Goal: Task Accomplishment & Management: Complete application form

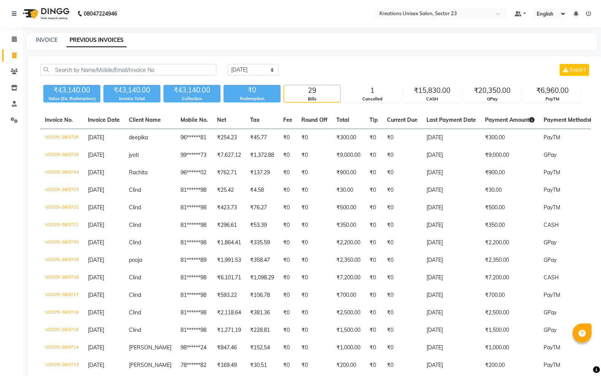
select select "[DATE]"
click at [36, 33] on div "INVOICE PREVIOUS INVOICES" at bounding box center [312, 41] width 571 height 17
click at [36, 36] on div "INVOICE" at bounding box center [47, 40] width 22 height 8
click at [40, 40] on link "INVOICE" at bounding box center [47, 40] width 22 height 7
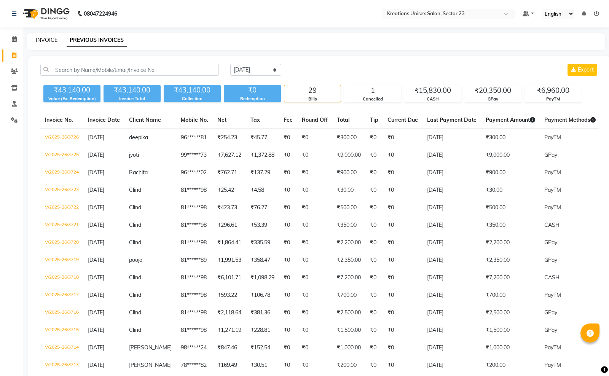
select select "service"
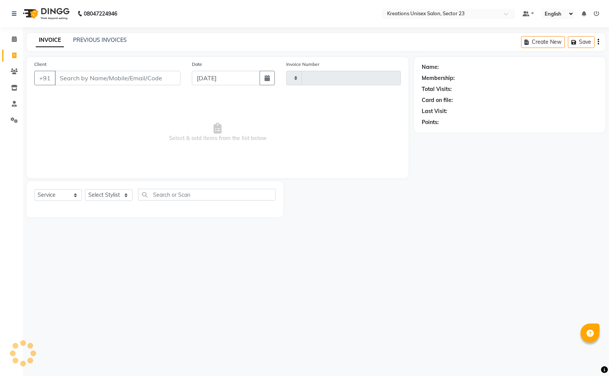
type input "3727"
select select "6161"
click at [105, 75] on input "Client" at bounding box center [118, 78] width 126 height 14
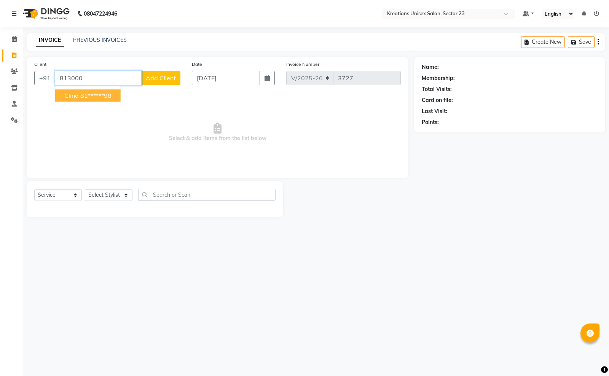
click at [105, 92] on ngb-highlight "81******98" at bounding box center [95, 96] width 31 height 8
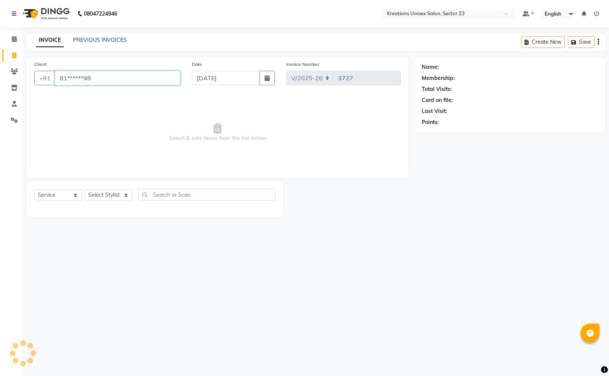
type input "81******98"
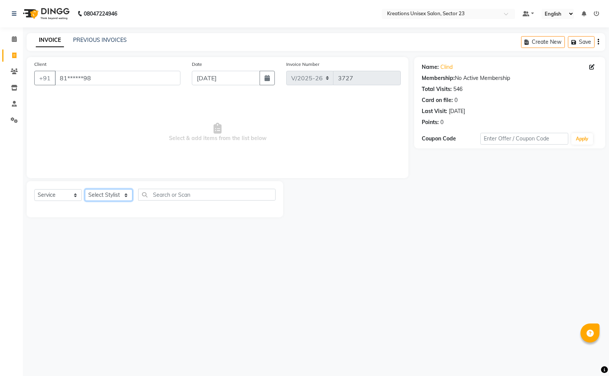
click at [109, 195] on select "Select Stylist [PERSON_NAME] [PERSON_NAME] [PERSON_NAME] Sir [PERSON_NAME] [PER…" at bounding box center [109, 195] width 48 height 12
select select "45416"
click at [85, 189] on select "Select Stylist [PERSON_NAME] [PERSON_NAME] [PERSON_NAME] Sir [PERSON_NAME] [PER…" at bounding box center [109, 195] width 48 height 12
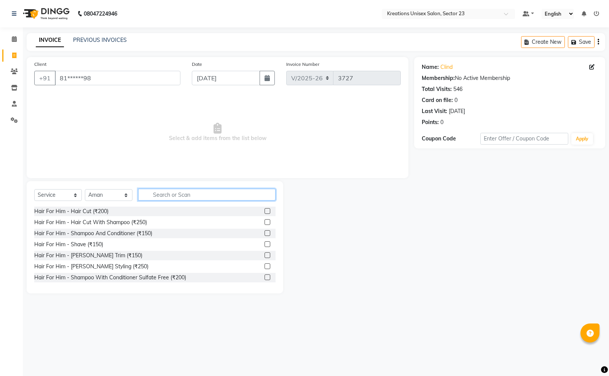
click at [160, 194] on input "text" at bounding box center [206, 195] width 137 height 12
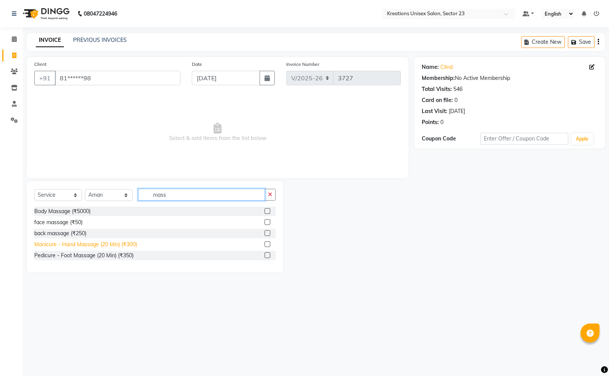
type input "mass"
click at [127, 243] on div "Manicure - Hand Massage (20 Min) (₹300)" at bounding box center [85, 244] width 103 height 8
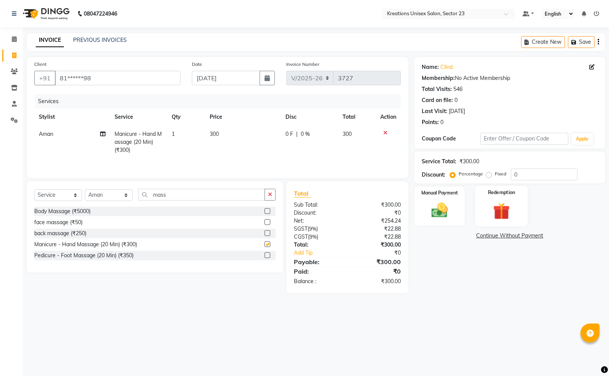
checkbox input "false"
click at [458, 211] on div "Manual Payment" at bounding box center [439, 206] width 52 height 41
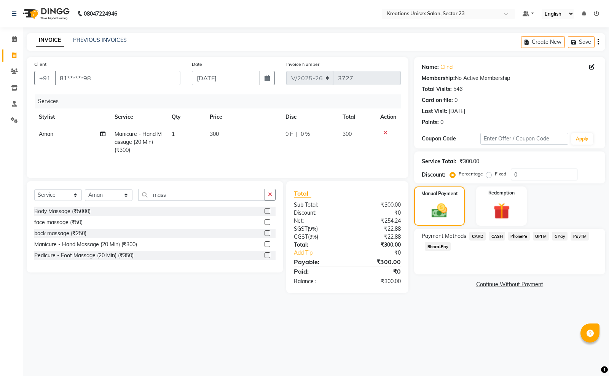
click at [498, 235] on span "CASH" at bounding box center [496, 236] width 16 height 9
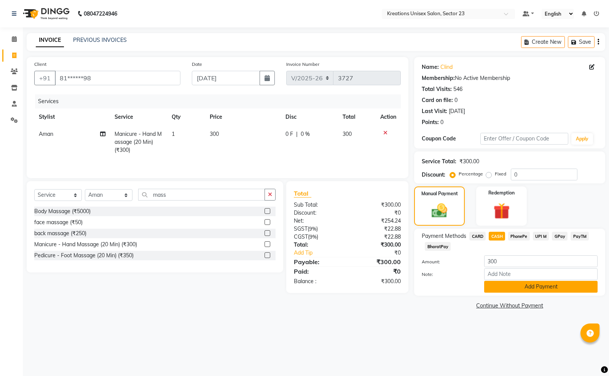
click at [510, 288] on button "Add Payment" at bounding box center [540, 287] width 113 height 12
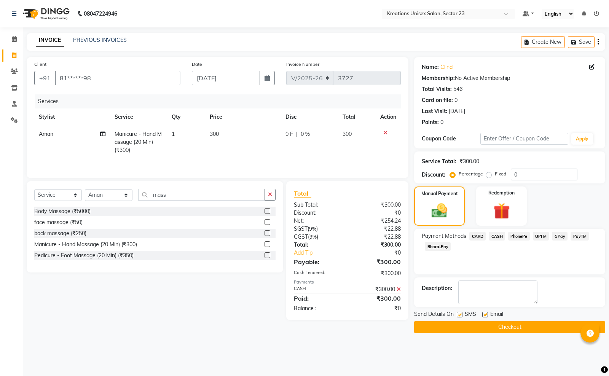
drag, startPoint x: 457, startPoint y: 316, endPoint x: 514, endPoint y: 311, distance: 56.5
click at [458, 316] on label at bounding box center [459, 315] width 6 height 6
click at [458, 316] on input "checkbox" at bounding box center [458, 314] width 5 height 5
checkbox input "false"
click at [486, 313] on label at bounding box center [485, 315] width 6 height 6
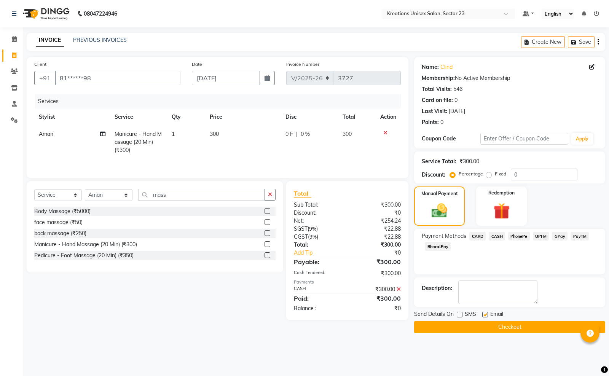
click at [486, 313] on input "checkbox" at bounding box center [484, 314] width 5 height 5
checkbox input "false"
click at [486, 332] on button "Checkout" at bounding box center [509, 327] width 191 height 12
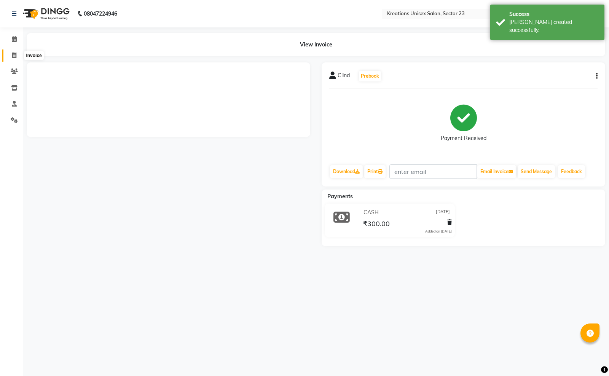
click at [14, 56] on icon at bounding box center [14, 55] width 4 height 6
select select "service"
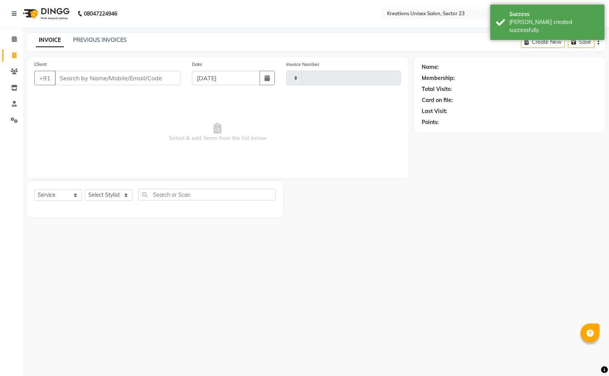
type input "3728"
select select "6161"
click at [103, 79] on input "Client" at bounding box center [118, 78] width 126 height 14
drag, startPoint x: 107, startPoint y: 74, endPoint x: 107, endPoint y: 69, distance: 5.4
click at [107, 73] on input "Client" at bounding box center [118, 78] width 126 height 14
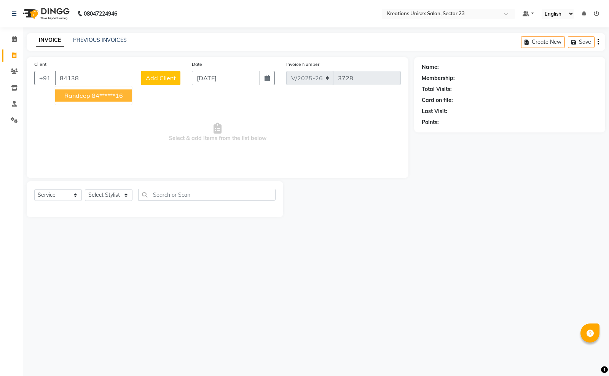
click at [122, 99] on button "randeep 84******16" at bounding box center [93, 95] width 77 height 12
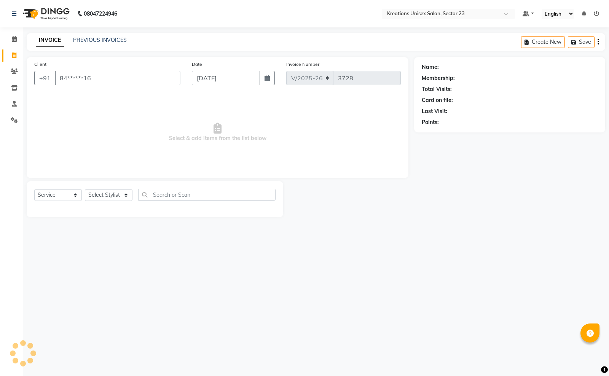
type input "84******16"
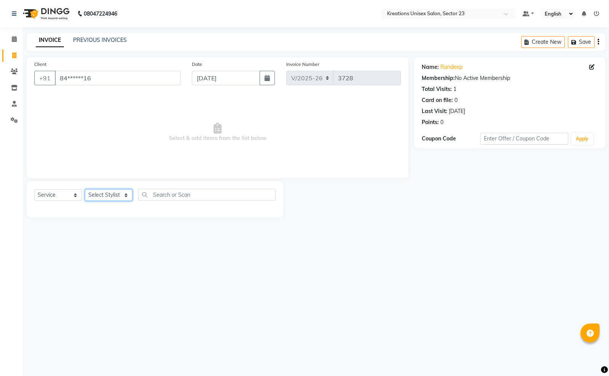
click at [114, 194] on select "Select Stylist [PERSON_NAME] [PERSON_NAME] [PERSON_NAME] Sir [PERSON_NAME] [PER…" at bounding box center [109, 195] width 48 height 12
select select "45412"
click at [85, 189] on select "Select Stylist [PERSON_NAME] [PERSON_NAME] [PERSON_NAME] Sir [PERSON_NAME] [PER…" at bounding box center [109, 195] width 48 height 12
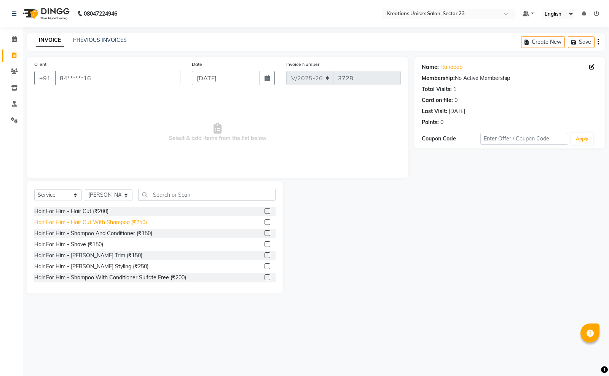
click at [136, 221] on div "Hair For Him - Hair Cut With Shampoo (₹250)" at bounding box center [90, 222] width 113 height 8
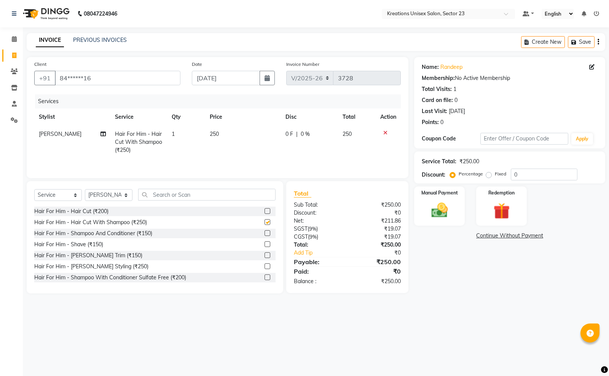
checkbox input "false"
click at [108, 258] on div "Hair For Him - [PERSON_NAME] Trim (₹150)" at bounding box center [88, 255] width 108 height 8
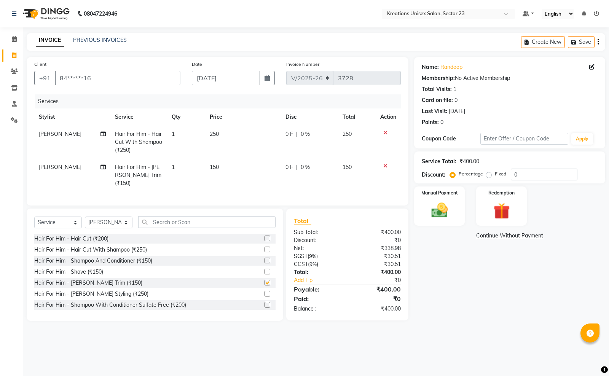
checkbox input "false"
click at [438, 198] on div "Manual Payment" at bounding box center [439, 206] width 52 height 41
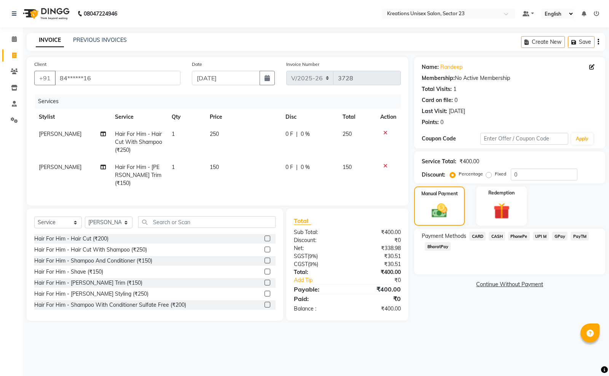
click at [576, 237] on span "PayTM" at bounding box center [579, 236] width 18 height 9
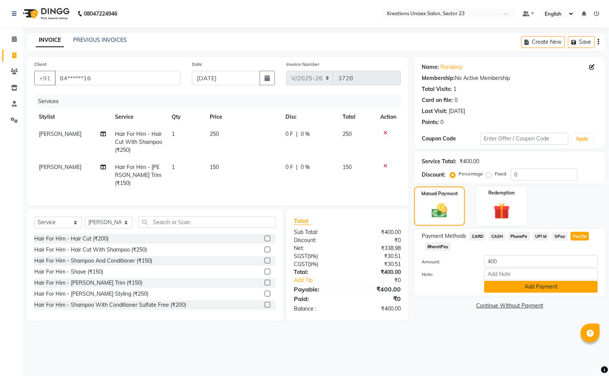
click at [527, 281] on button "Add Payment" at bounding box center [540, 287] width 113 height 12
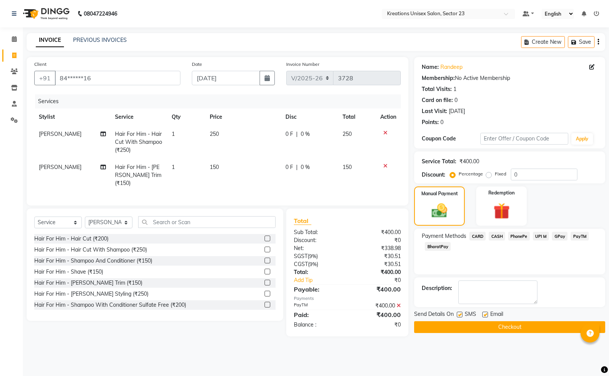
click at [478, 326] on button "Checkout" at bounding box center [509, 327] width 191 height 12
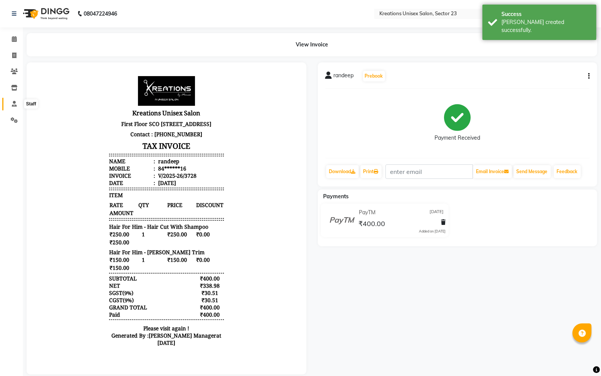
click at [16, 103] on icon at bounding box center [14, 104] width 5 height 6
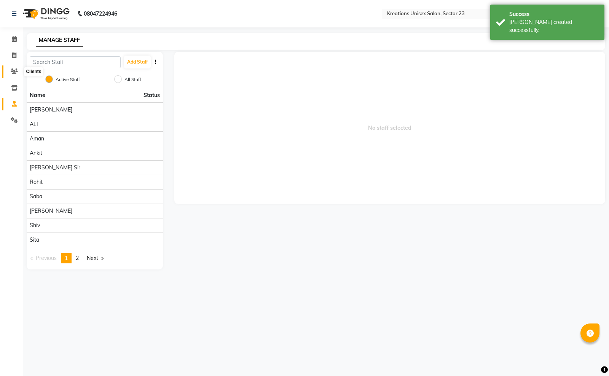
click at [16, 73] on icon at bounding box center [14, 71] width 7 height 6
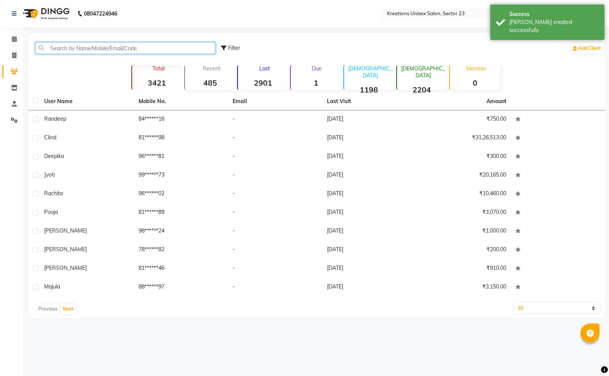
click at [86, 48] on input "text" at bounding box center [125, 48] width 180 height 12
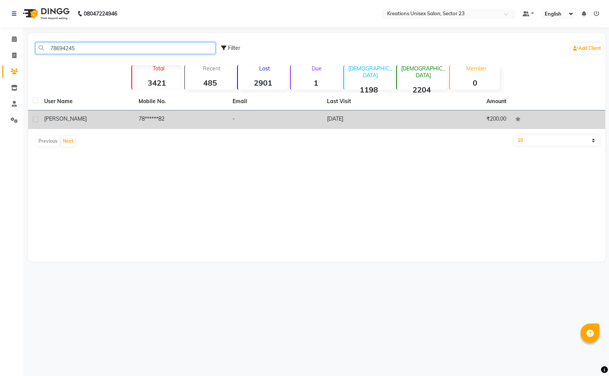
type input "78694245"
click at [141, 122] on td "78******82" at bounding box center [181, 119] width 94 height 19
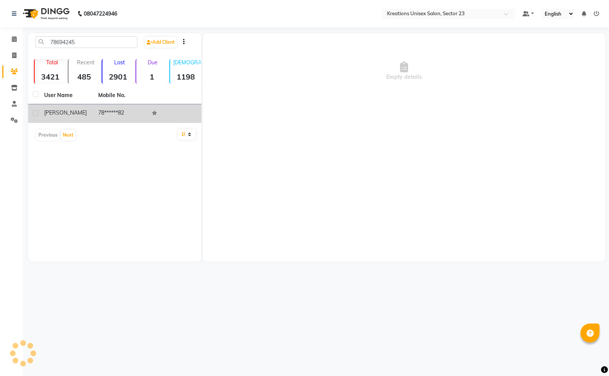
click at [144, 120] on td "78******82" at bounding box center [121, 113] width 54 height 19
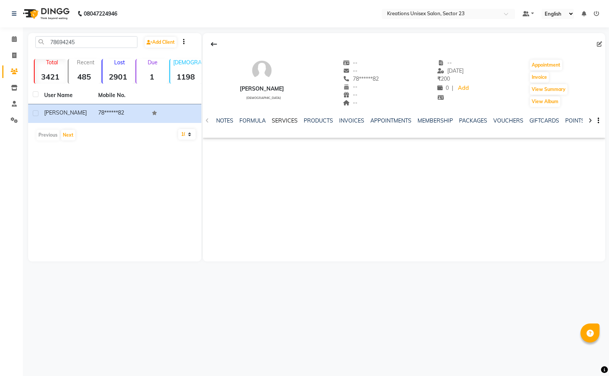
click at [278, 122] on link "SERVICES" at bounding box center [285, 120] width 26 height 7
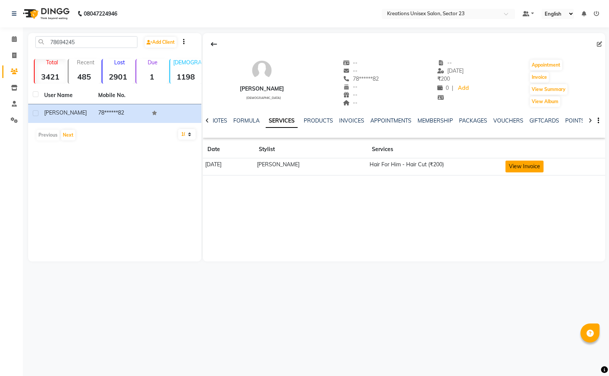
click at [518, 167] on button "View Invoice" at bounding box center [524, 167] width 38 height 12
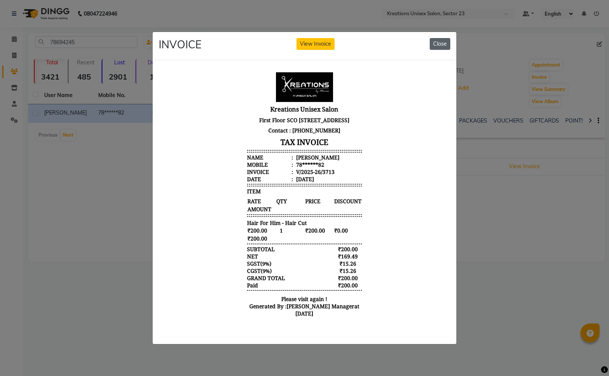
click at [444, 41] on button "Close" at bounding box center [439, 44] width 21 height 12
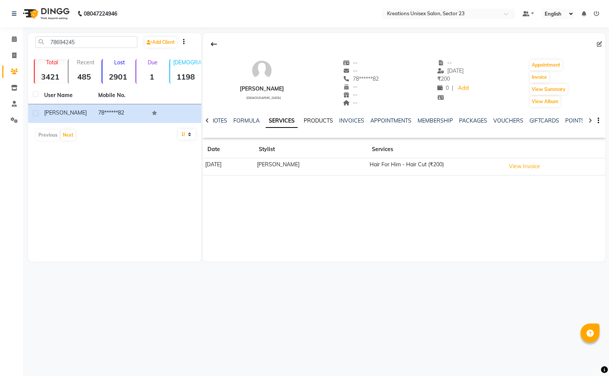
click at [321, 119] on link "PRODUCTS" at bounding box center [318, 120] width 29 height 7
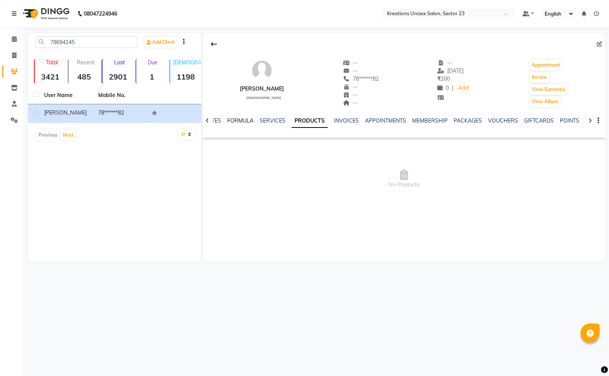
click at [248, 123] on link "FORMULA" at bounding box center [240, 120] width 26 height 7
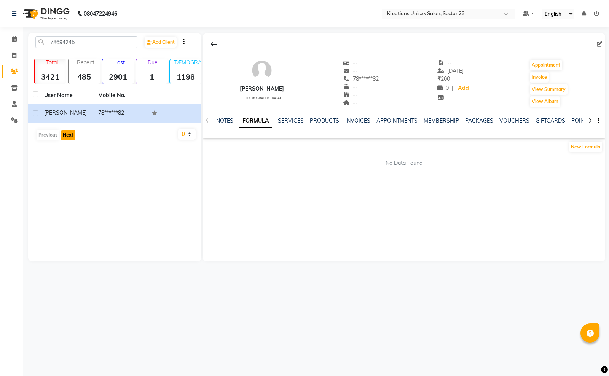
click at [69, 134] on button "Next" at bounding box center [68, 135] width 14 height 11
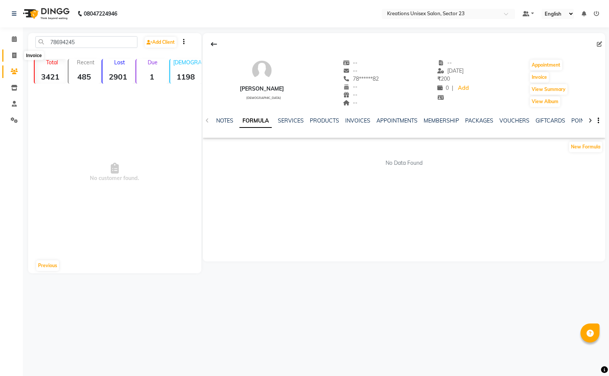
click at [12, 54] on icon at bounding box center [14, 55] width 4 height 6
select select "service"
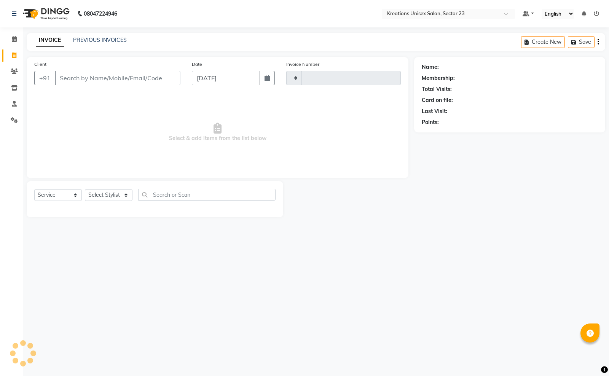
type input "3729"
select select "6161"
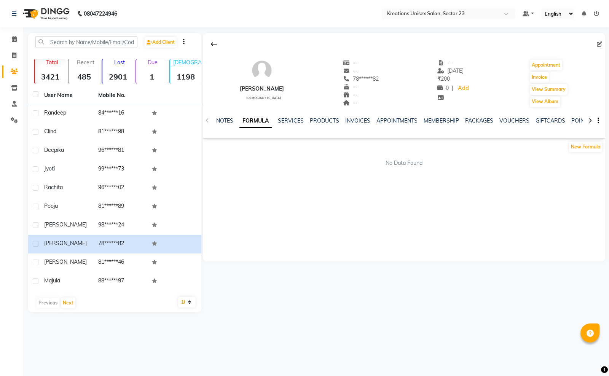
select select "service"
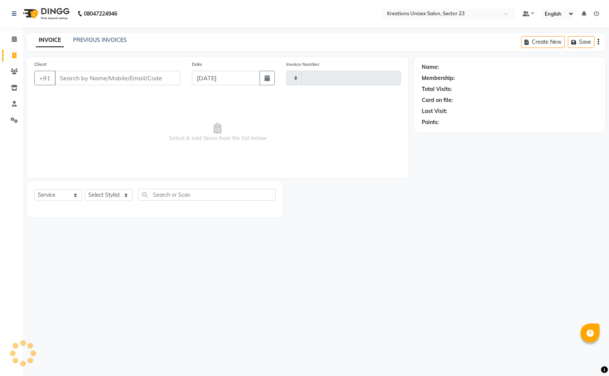
type input "3729"
select select "6161"
drag, startPoint x: 128, startPoint y: 81, endPoint x: 143, endPoint y: 80, distance: 14.5
click at [132, 81] on input "Client" at bounding box center [118, 78] width 126 height 14
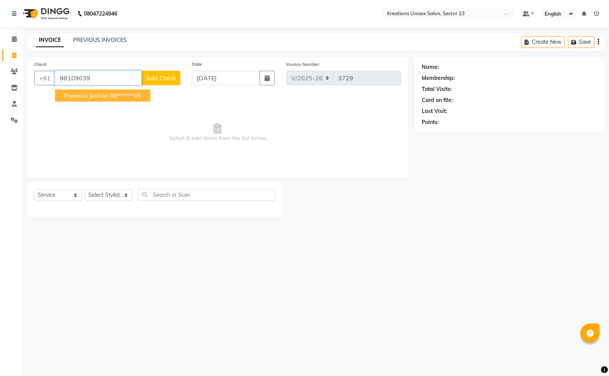
click at [102, 97] on span "poonam jashan" at bounding box center [86, 96] width 44 height 8
type input "98******45"
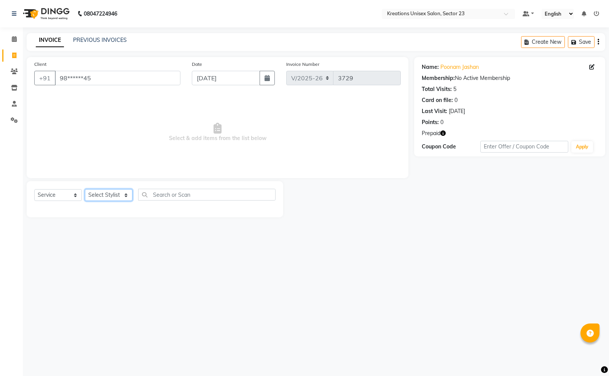
click at [103, 194] on select "Select Stylist [PERSON_NAME] [PERSON_NAME] [PERSON_NAME] Sir [PERSON_NAME] [PER…" at bounding box center [109, 195] width 48 height 12
select select "45412"
click at [85, 189] on select "Select Stylist [PERSON_NAME] [PERSON_NAME] [PERSON_NAME] Sir [PERSON_NAME] [PER…" at bounding box center [109, 195] width 48 height 12
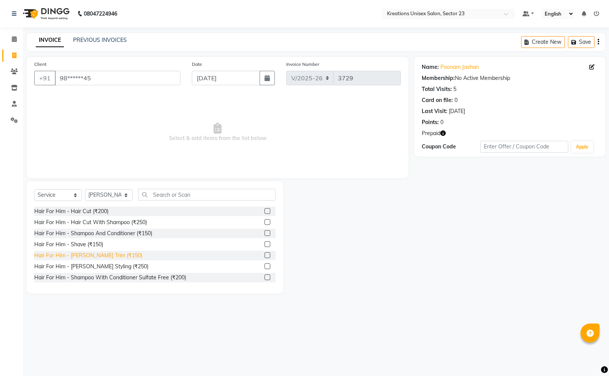
click at [110, 257] on div "Hair For Him - [PERSON_NAME] Trim (₹150)" at bounding box center [88, 255] width 108 height 8
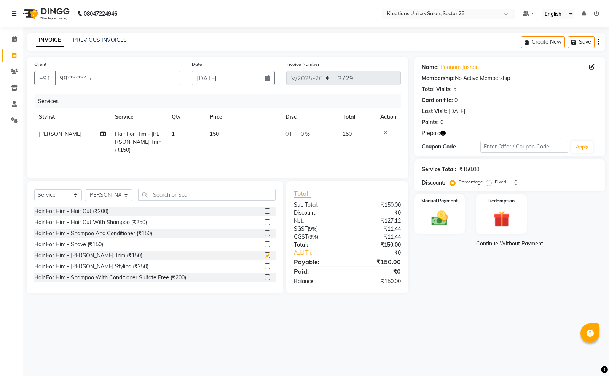
checkbox input "false"
click at [104, 196] on select "Select Stylist [PERSON_NAME] [PERSON_NAME] [PERSON_NAME] Sir [PERSON_NAME] [PER…" at bounding box center [109, 195] width 48 height 12
select select "71166"
click at [85, 189] on select "Select Stylist [PERSON_NAME] [PERSON_NAME] [PERSON_NAME] Sir [PERSON_NAME] [PER…" at bounding box center [109, 195] width 48 height 12
click at [183, 197] on input "text" at bounding box center [206, 195] width 137 height 12
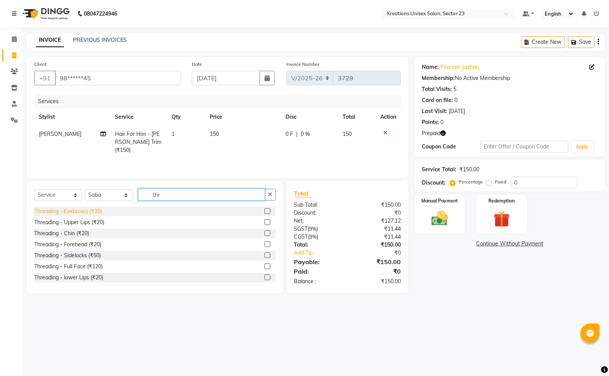
type input "thr"
click at [86, 211] on div "Threading - Eyebrows (₹30)" at bounding box center [68, 211] width 68 height 8
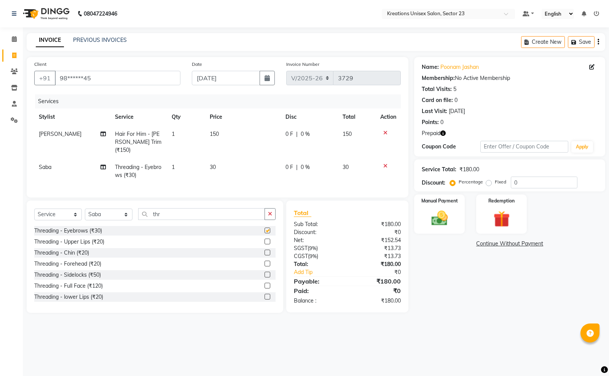
checkbox input "false"
click at [172, 216] on input "thr" at bounding box center [201, 214] width 127 height 12
type input "t"
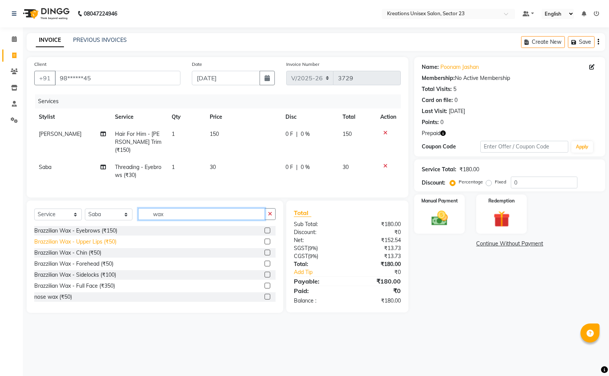
type input "wax"
click at [114, 242] on div "Brazzilian Wax - Upper Lips (₹50)" at bounding box center [75, 242] width 82 height 8
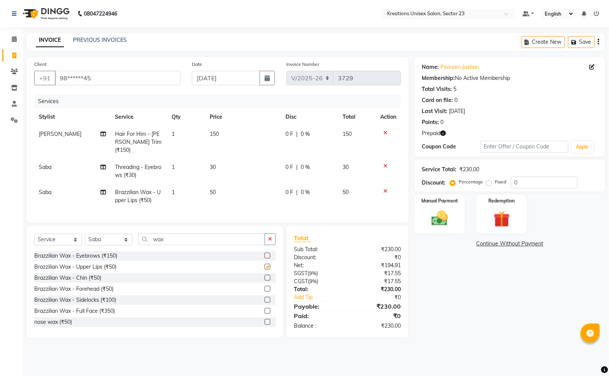
checkbox input "false"
click at [440, 219] on img at bounding box center [439, 217] width 27 height 19
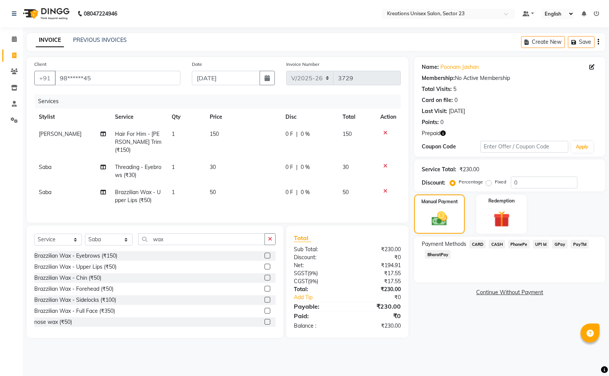
click at [495, 246] on span "CASH" at bounding box center [496, 244] width 16 height 9
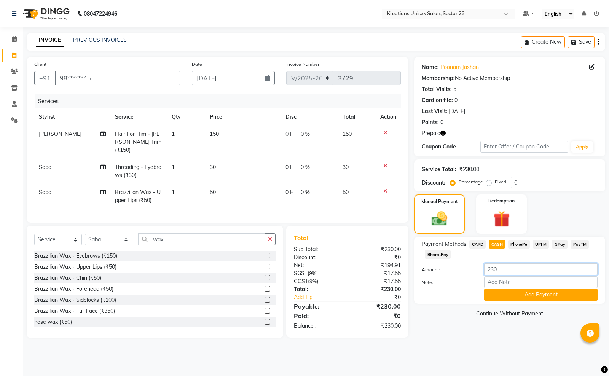
click at [492, 271] on input "230" at bounding box center [540, 269] width 113 height 12
type input "30"
click at [517, 293] on button "Add Payment" at bounding box center [540, 295] width 113 height 12
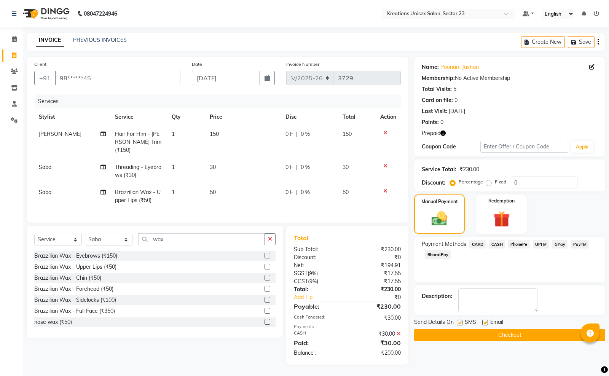
click at [399, 331] on icon at bounding box center [398, 333] width 4 height 5
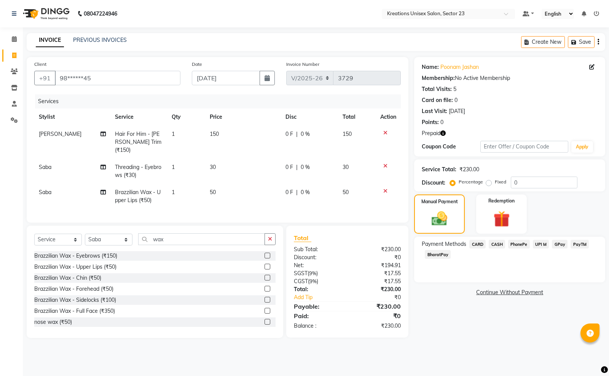
click at [499, 243] on span "CASH" at bounding box center [496, 244] width 16 height 9
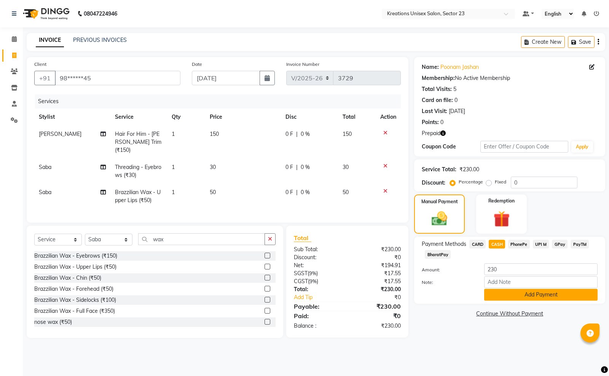
click at [520, 297] on button "Add Payment" at bounding box center [540, 295] width 113 height 12
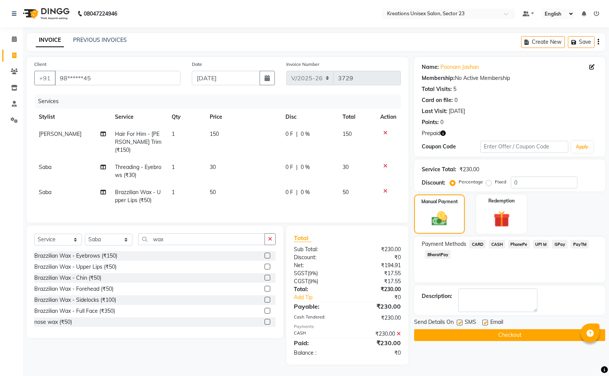
click at [457, 322] on label at bounding box center [459, 323] width 6 height 6
click at [457, 322] on input "checkbox" at bounding box center [458, 322] width 5 height 5
checkbox input "false"
click at [482, 323] on label at bounding box center [485, 323] width 6 height 6
click at [482, 323] on input "checkbox" at bounding box center [484, 322] width 5 height 5
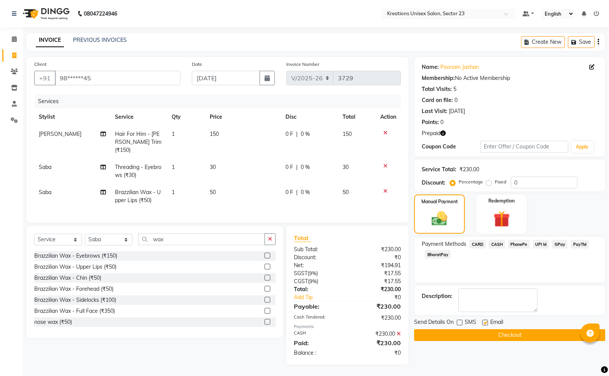
checkbox input "false"
click at [482, 332] on button "Checkout" at bounding box center [509, 335] width 191 height 12
